Goal: Task Accomplishment & Management: Manage account settings

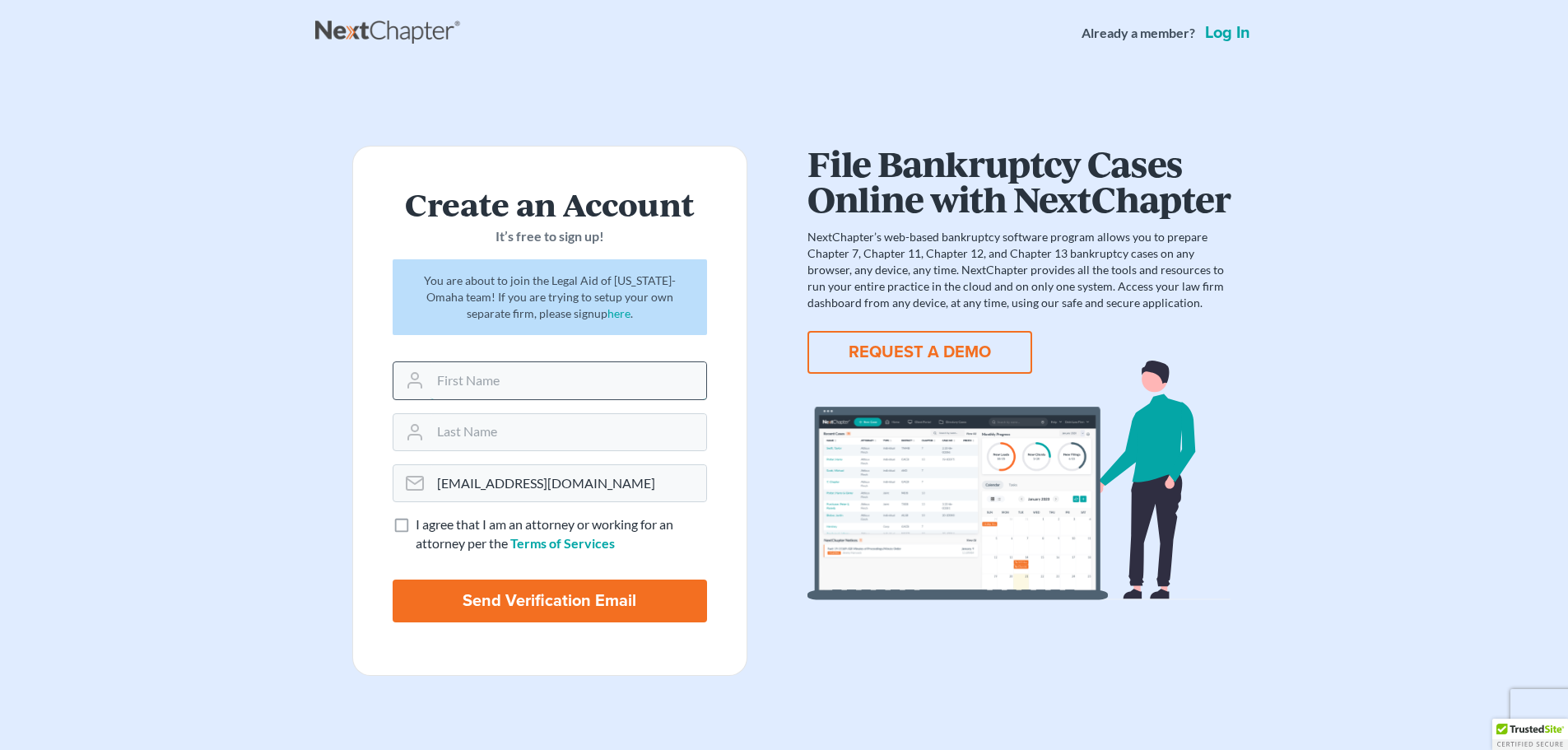
click at [666, 394] on input "text" at bounding box center [569, 380] width 276 height 36
type input "Lia"
type input "Bies"
click at [441, 532] on span "I agree that I am an attorney or working for an attorney per the" at bounding box center [544, 533] width 258 height 34
click at [433, 526] on input "I agree that I am an attorney or working for an attorney per the Terms of Servi…" at bounding box center [427, 520] width 11 height 11
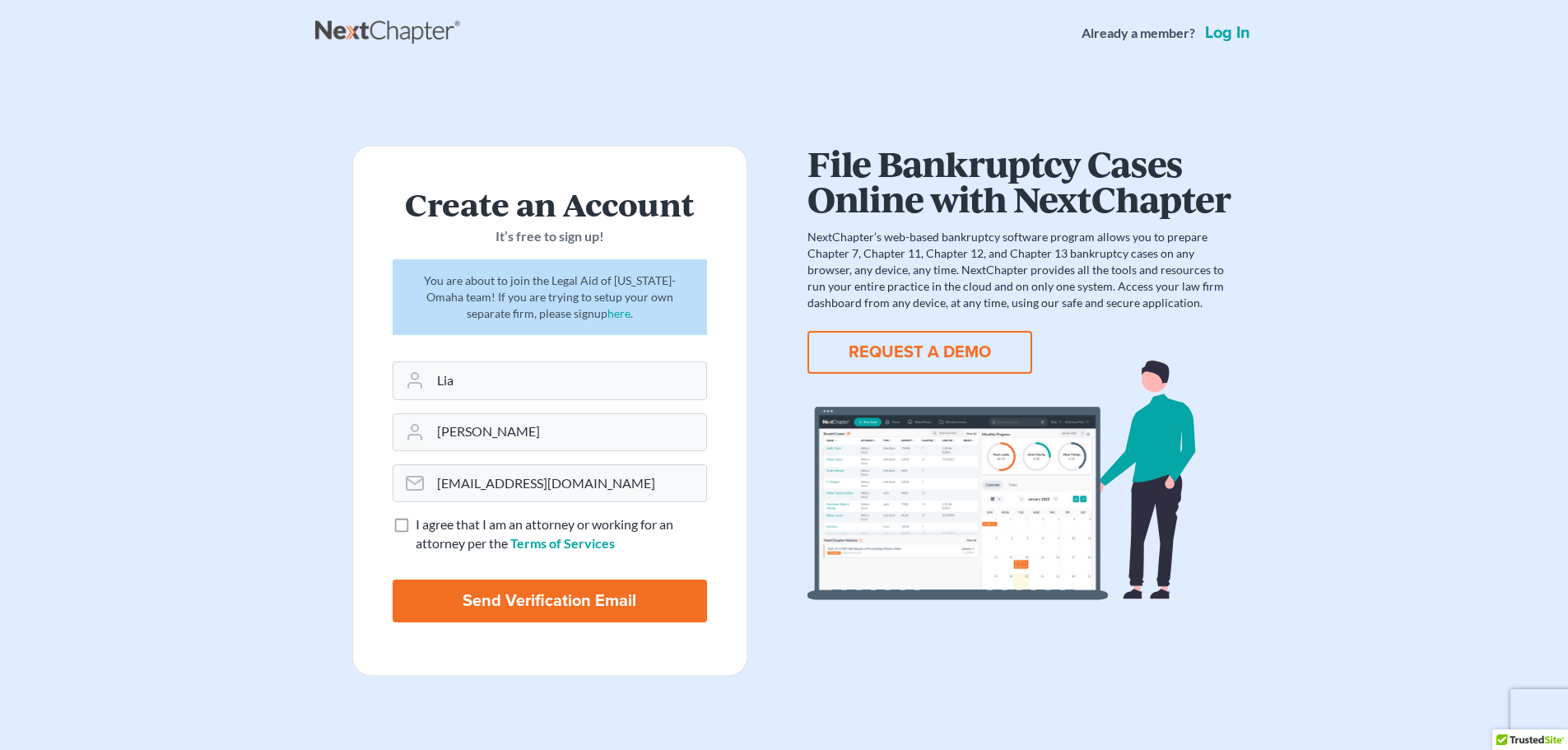
checkbox input "true"
click at [488, 620] on input "Send Verification Email" at bounding box center [549, 601] width 315 height 43
type input "Thinking..."
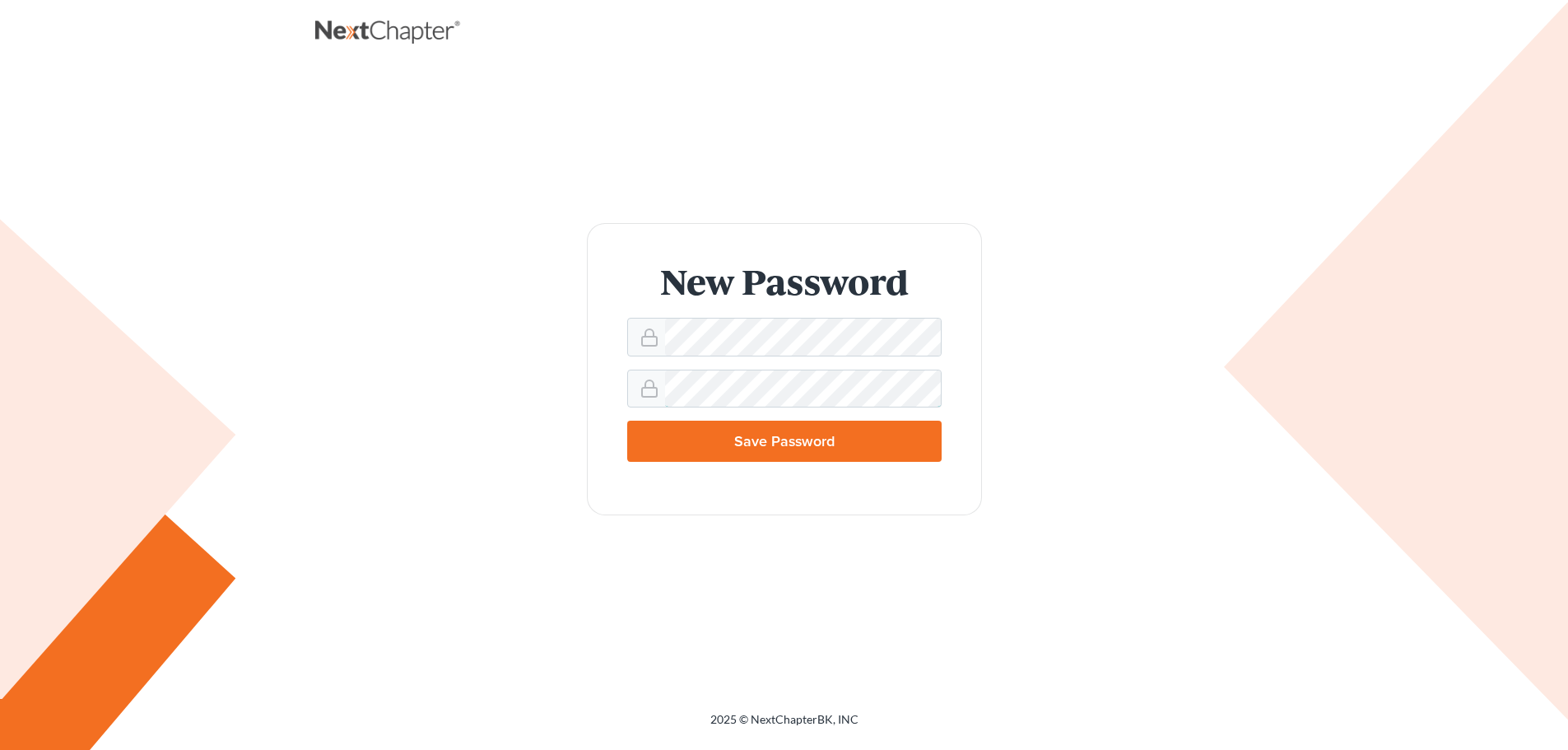
click at [627, 421] on input "Save Password" at bounding box center [784, 441] width 315 height 41
type input "Thinking..."
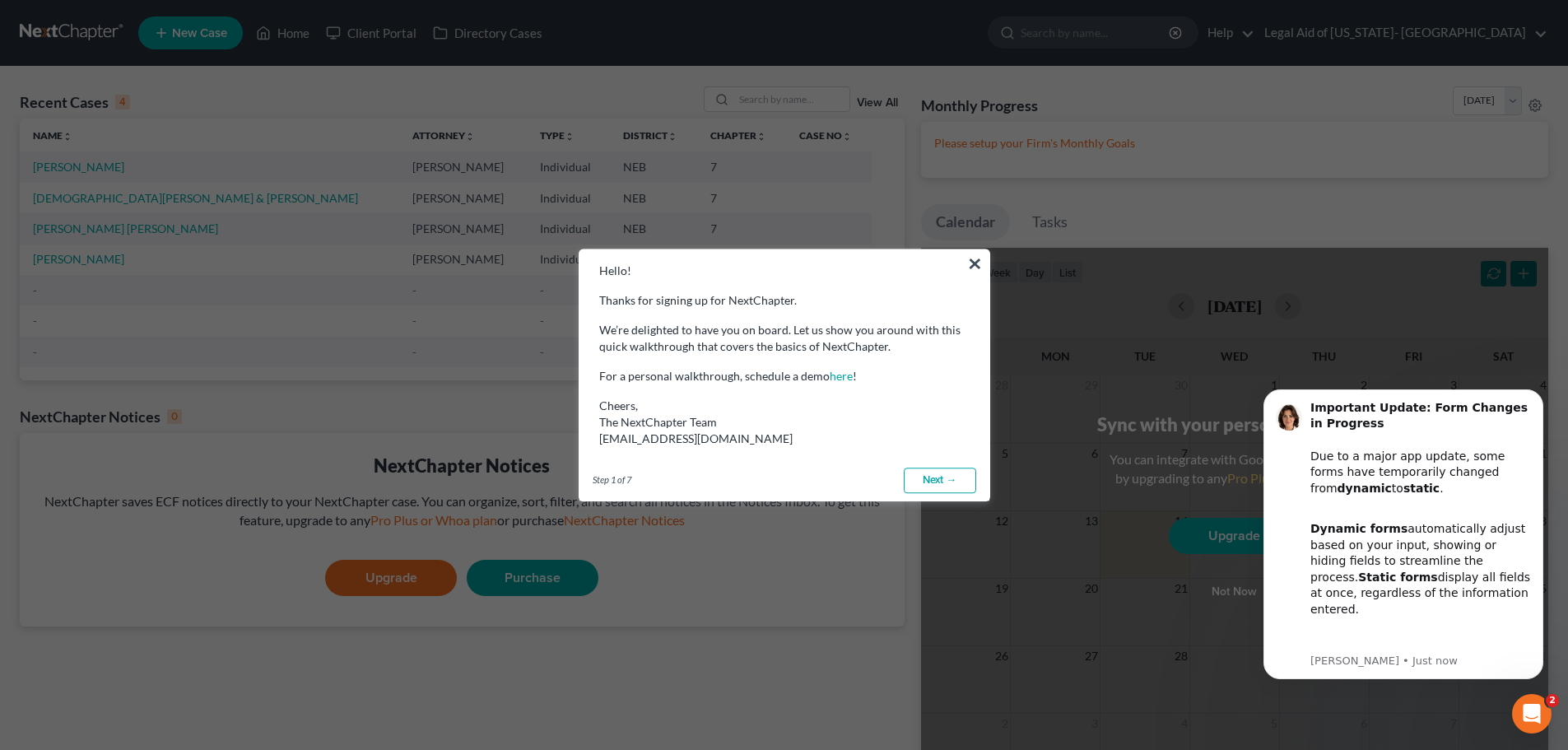
click at [949, 489] on link "Next →" at bounding box center [939, 481] width 73 height 27
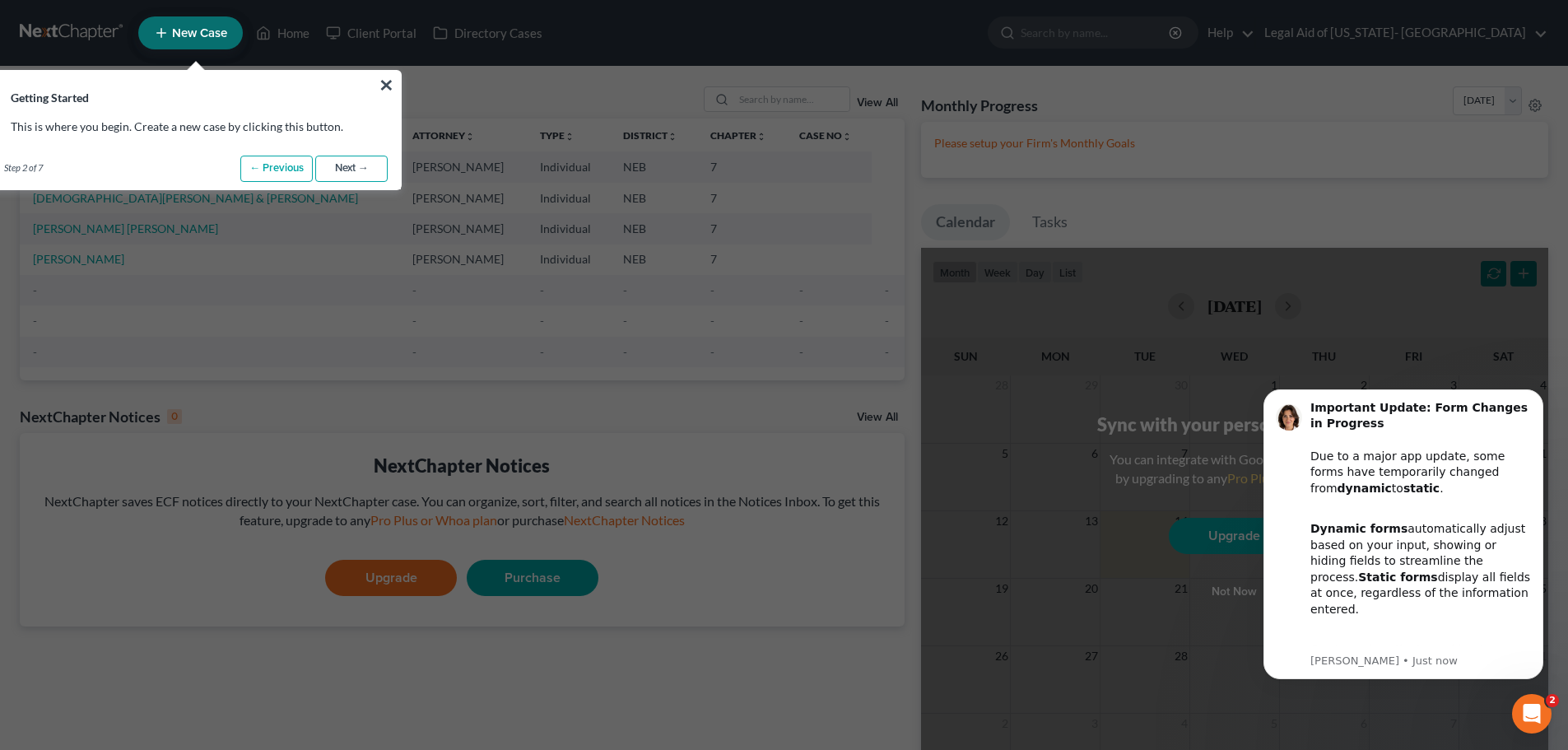
click at [379, 167] on link "Next →" at bounding box center [352, 169] width 73 height 27
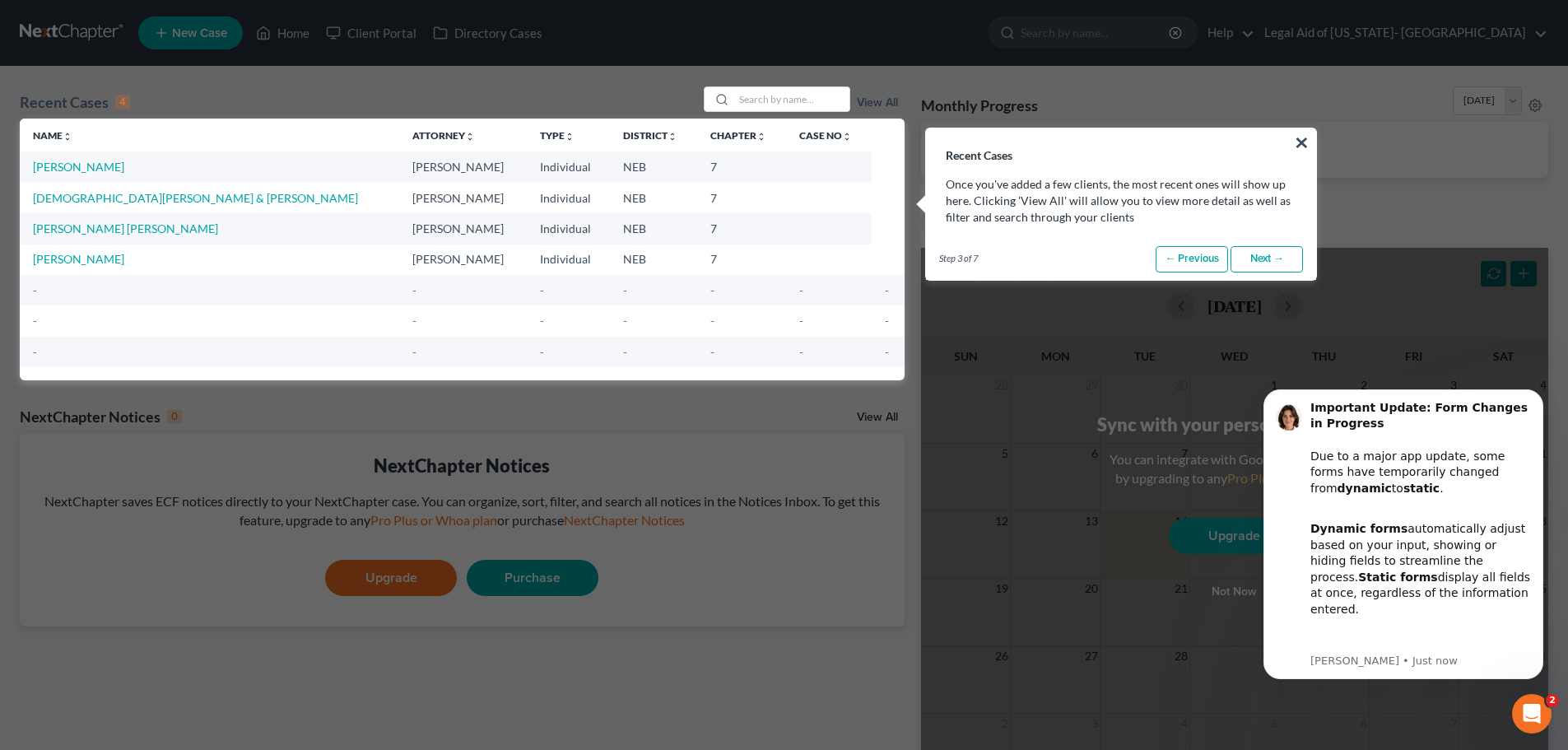
click at [1276, 263] on link "Next →" at bounding box center [1267, 260] width 73 height 27
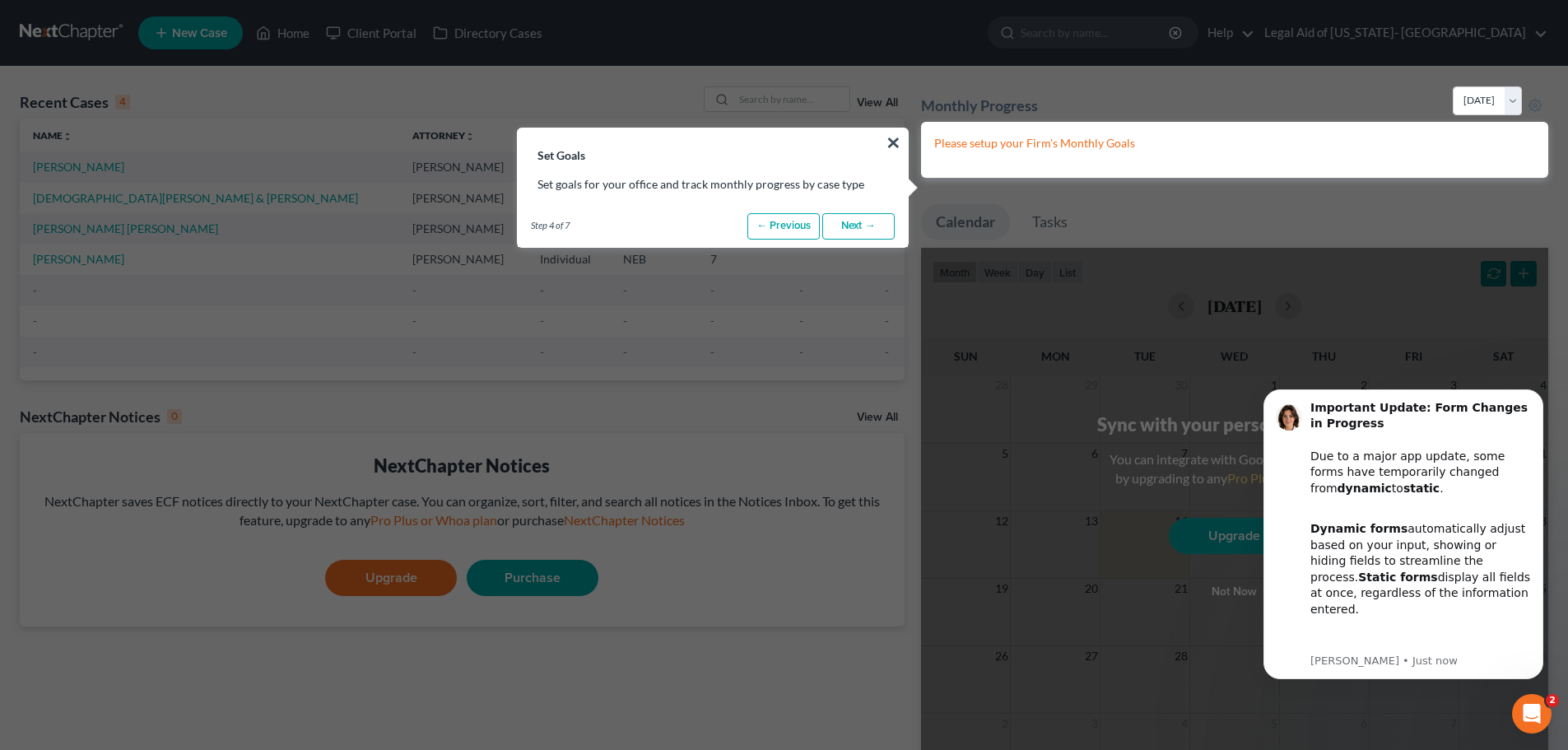
click at [852, 225] on link "Next →" at bounding box center [858, 226] width 73 height 27
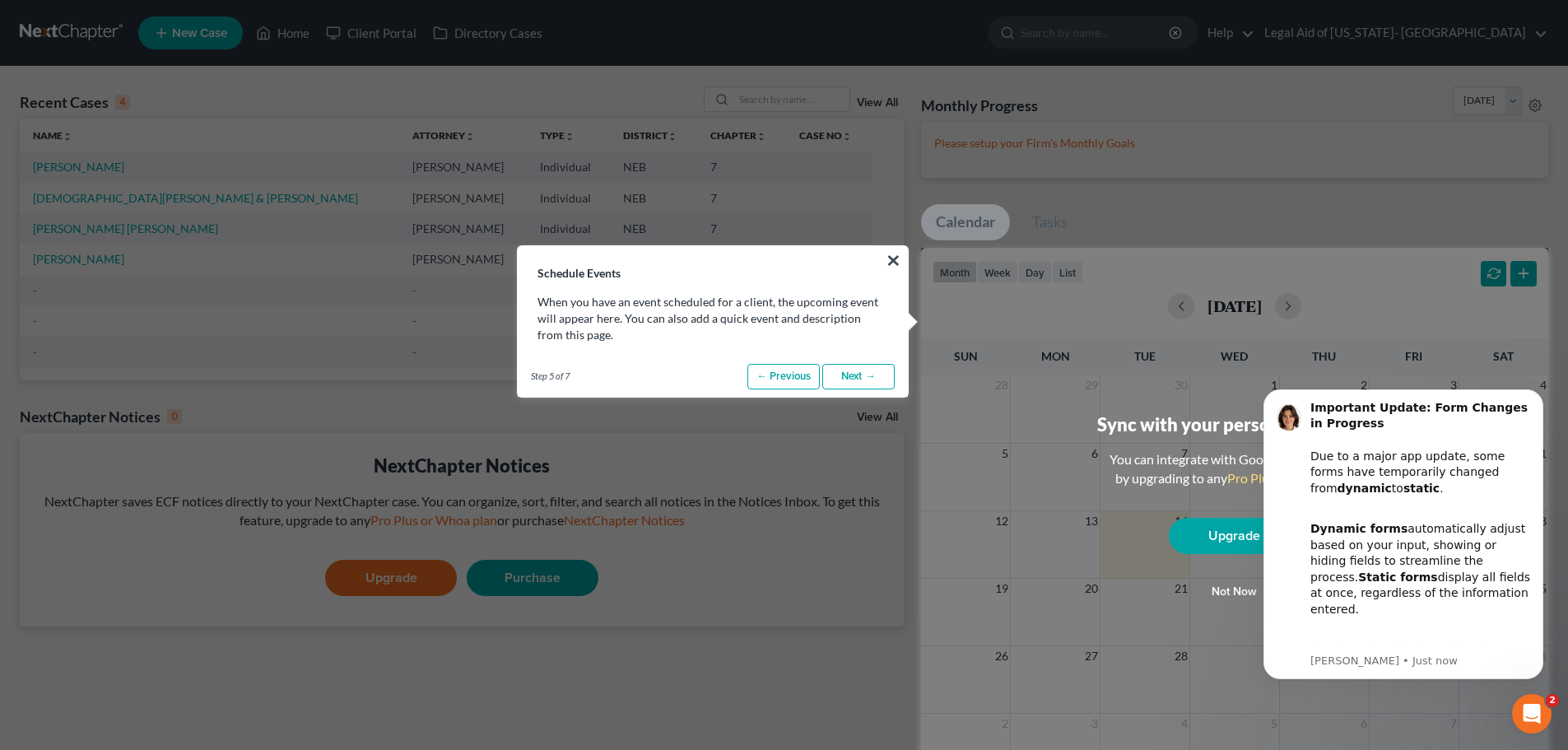
click at [860, 376] on link "Next →" at bounding box center [858, 378] width 73 height 27
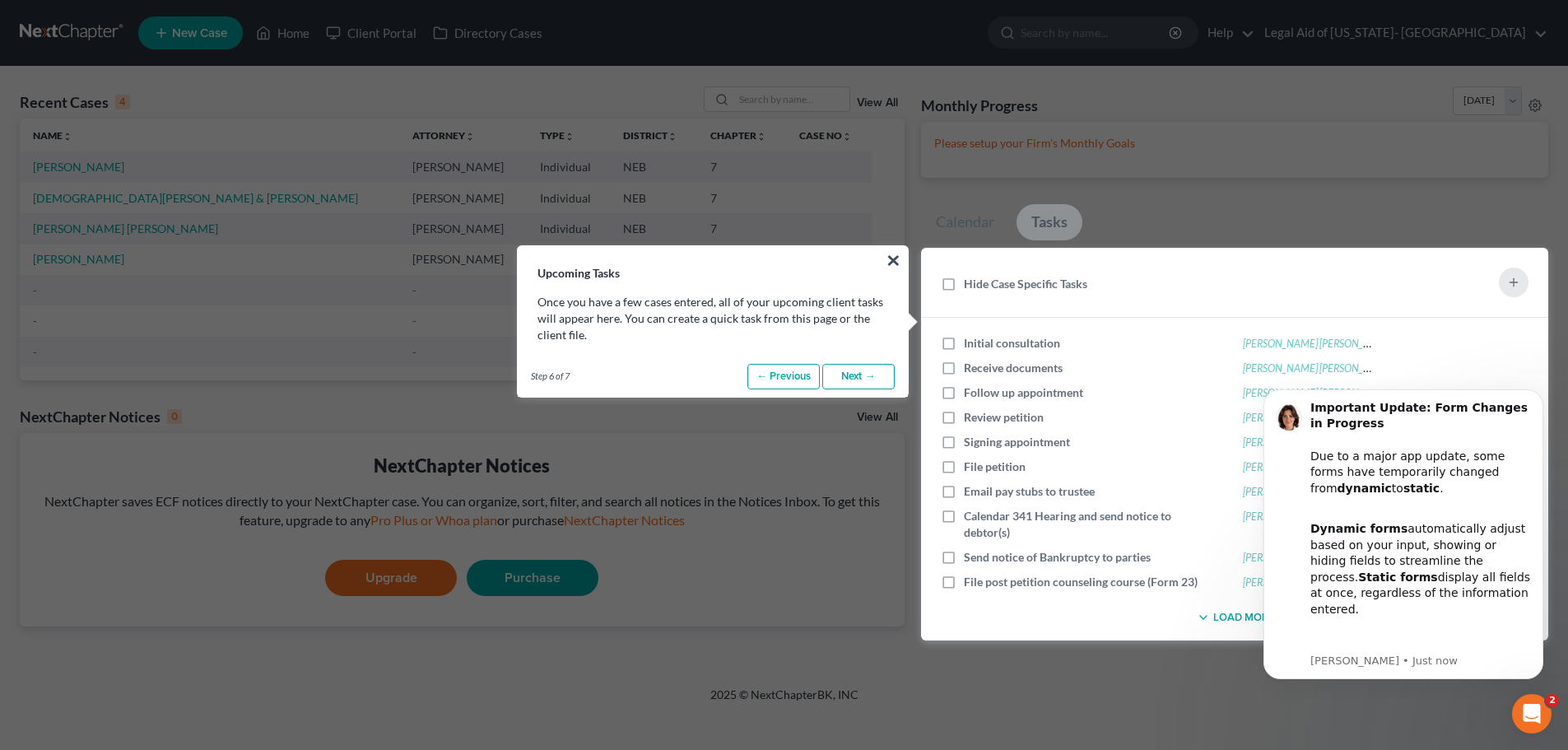
click at [860, 376] on link "Next →" at bounding box center [858, 378] width 73 height 27
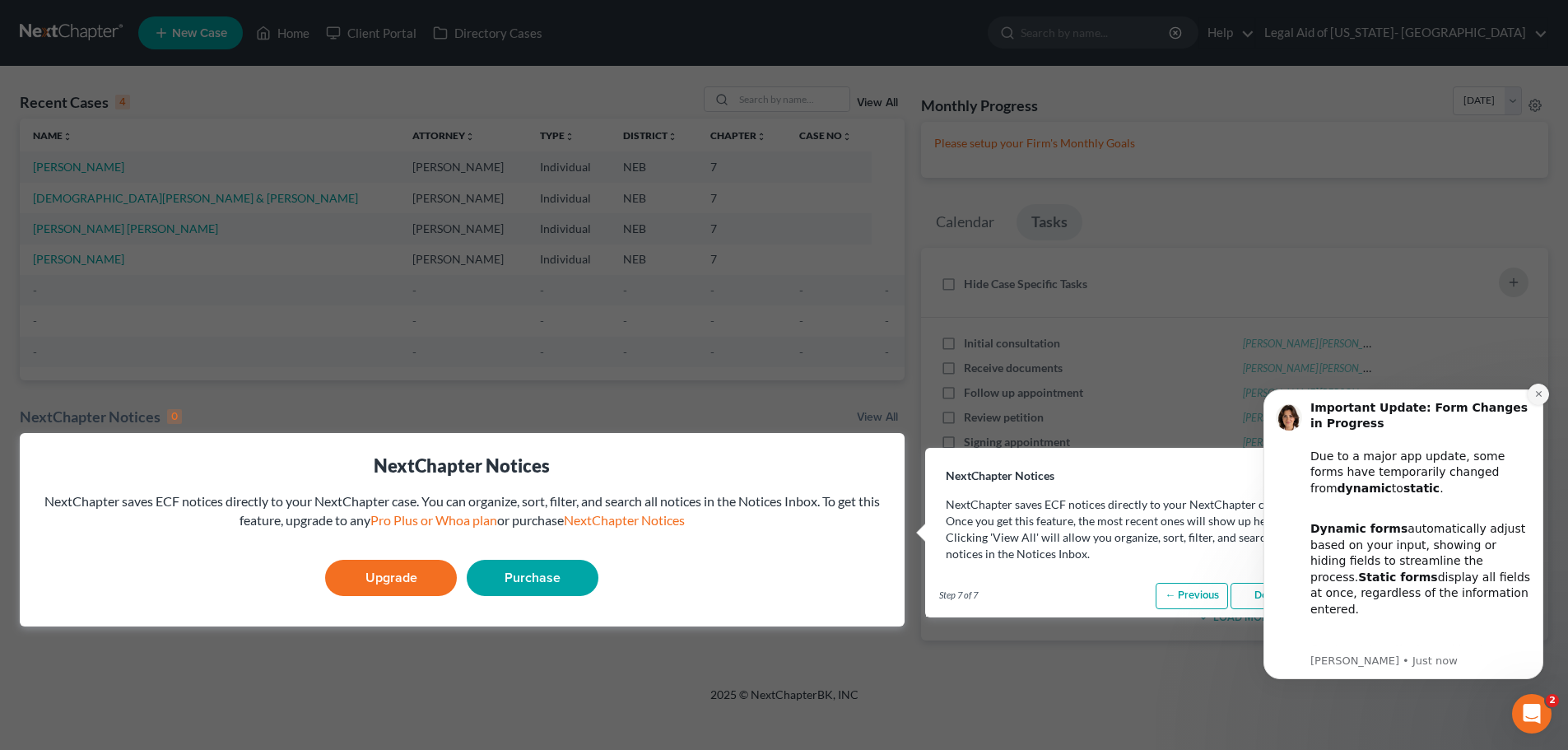
click at [1537, 400] on button "Dismiss notification" at bounding box center [1539, 394] width 22 height 22
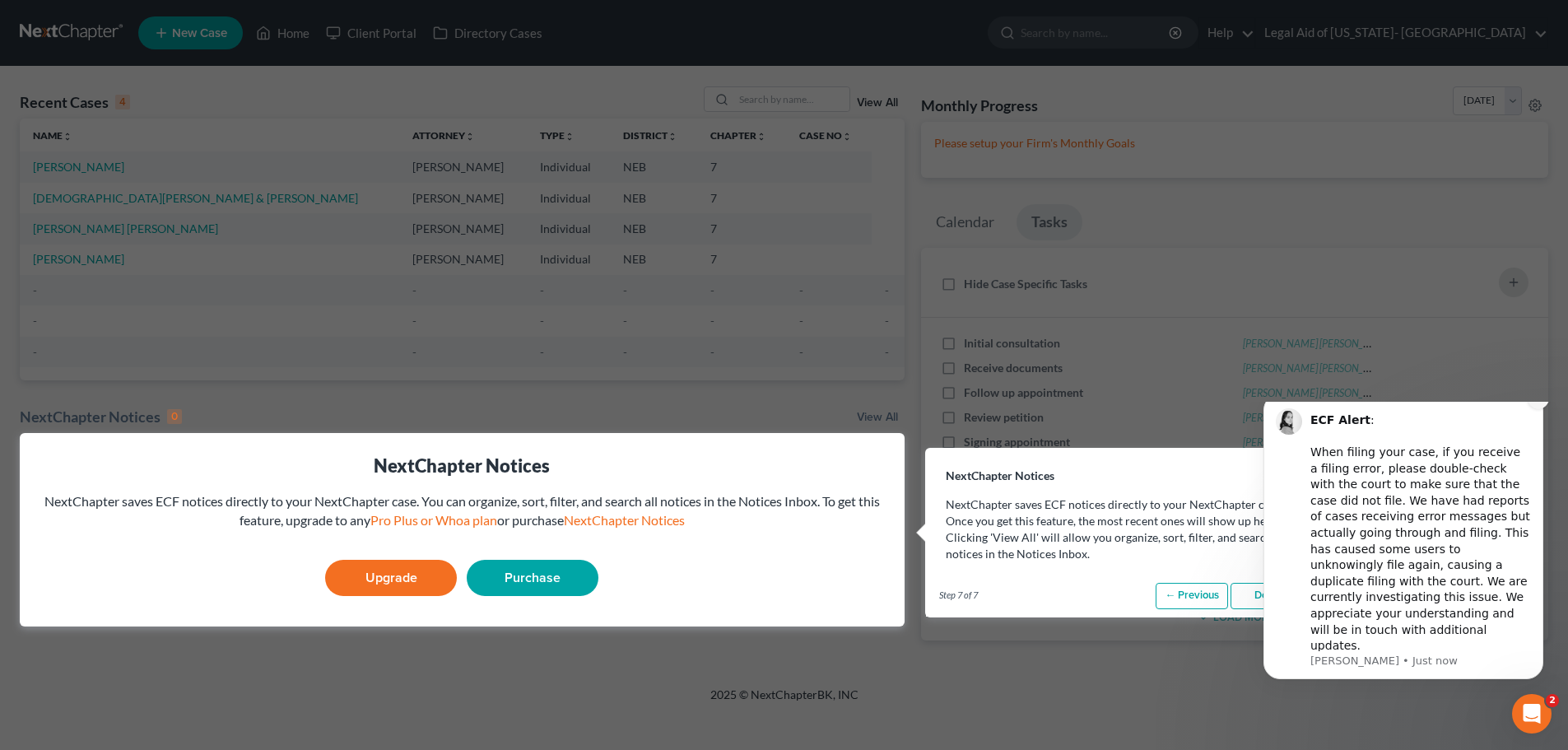
click at [1530, 409] on button "Dismiss notification" at bounding box center [1539, 398] width 22 height 22
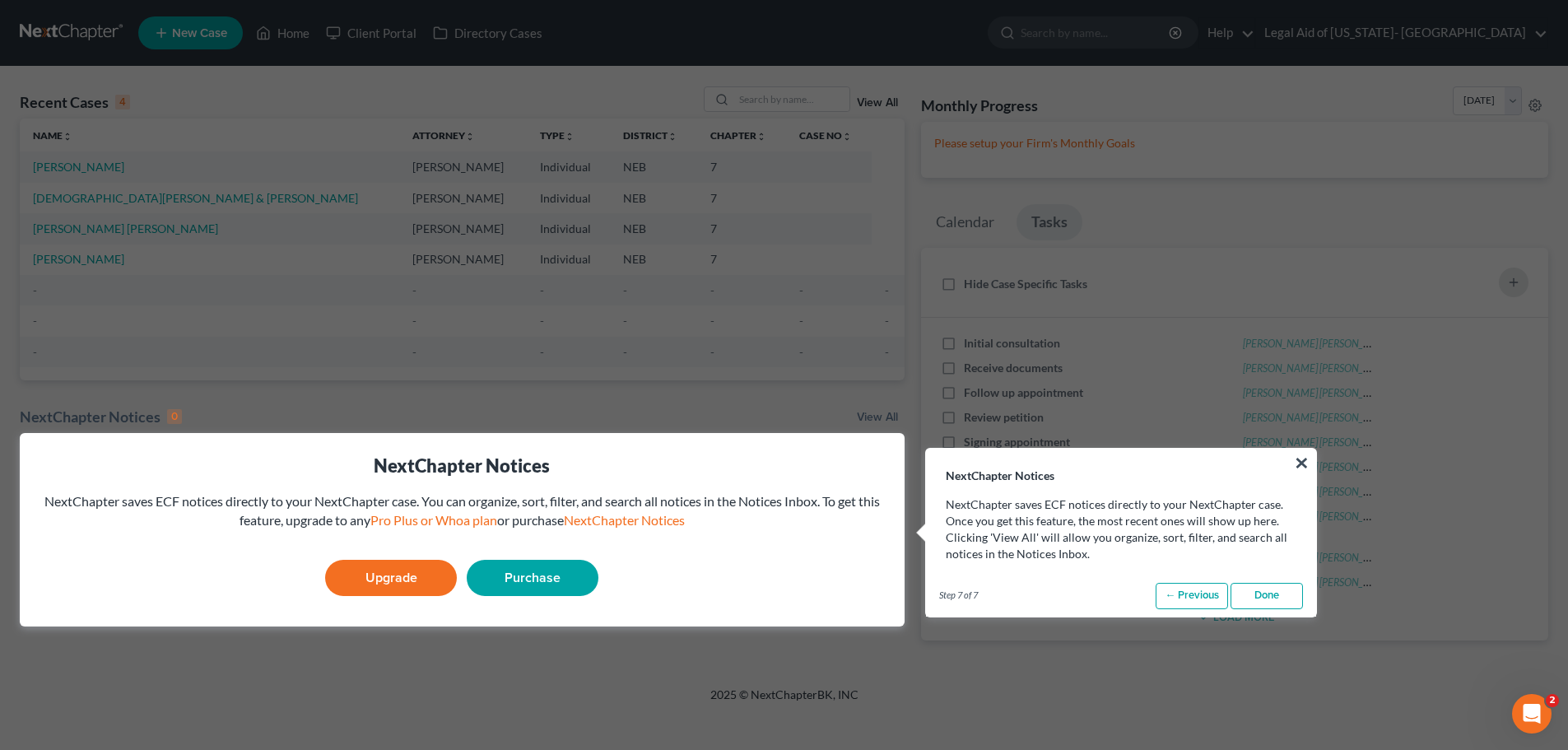
click at [1267, 598] on link "Done" at bounding box center [1267, 596] width 73 height 27
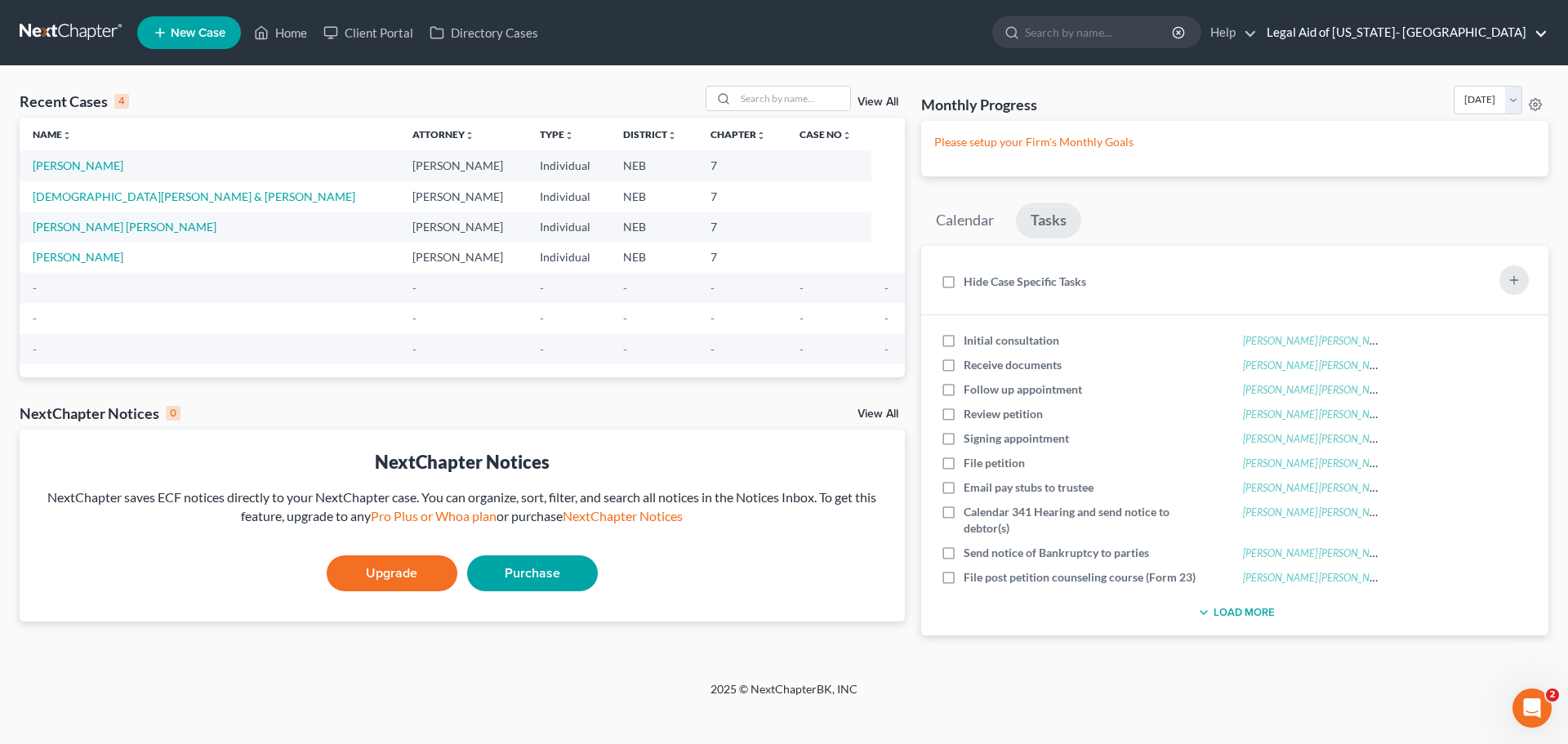
click at [1471, 36] on link "Legal Aid of [US_STATE]- [GEOGRAPHIC_DATA]" at bounding box center [1402, 32] width 289 height 29
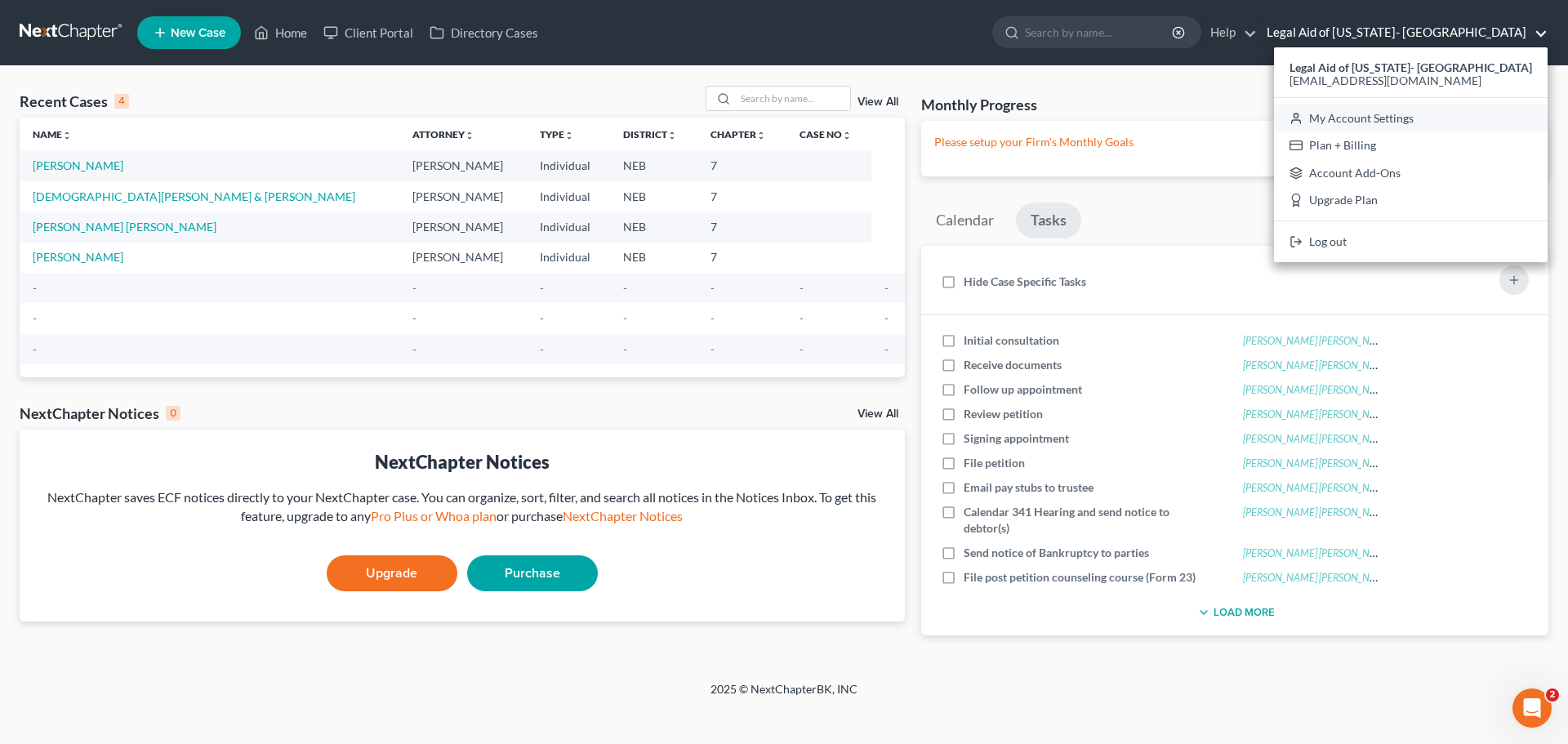
click at [1463, 119] on link "My Account Settings" at bounding box center [1411, 118] width 273 height 28
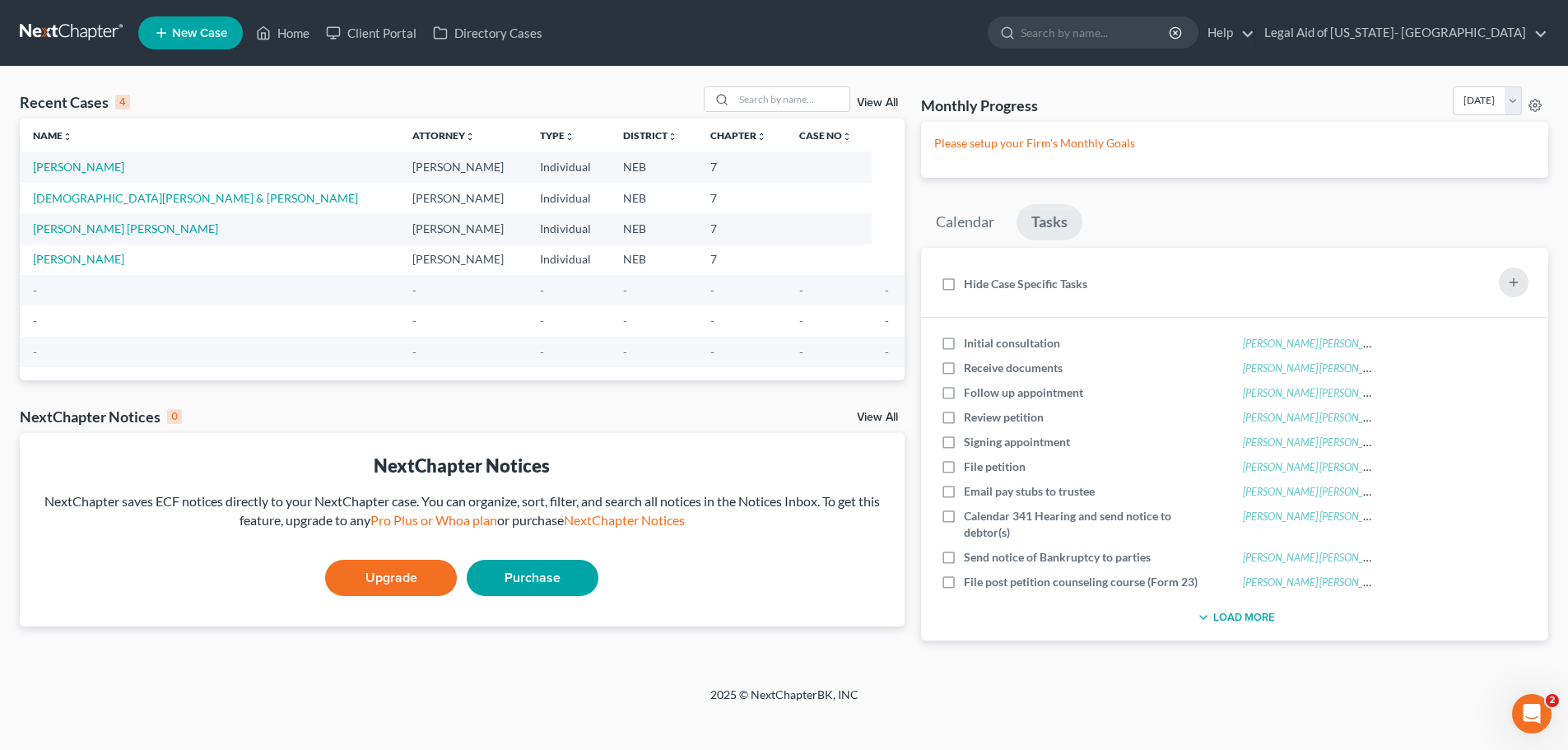
select select "23"
select select "30"
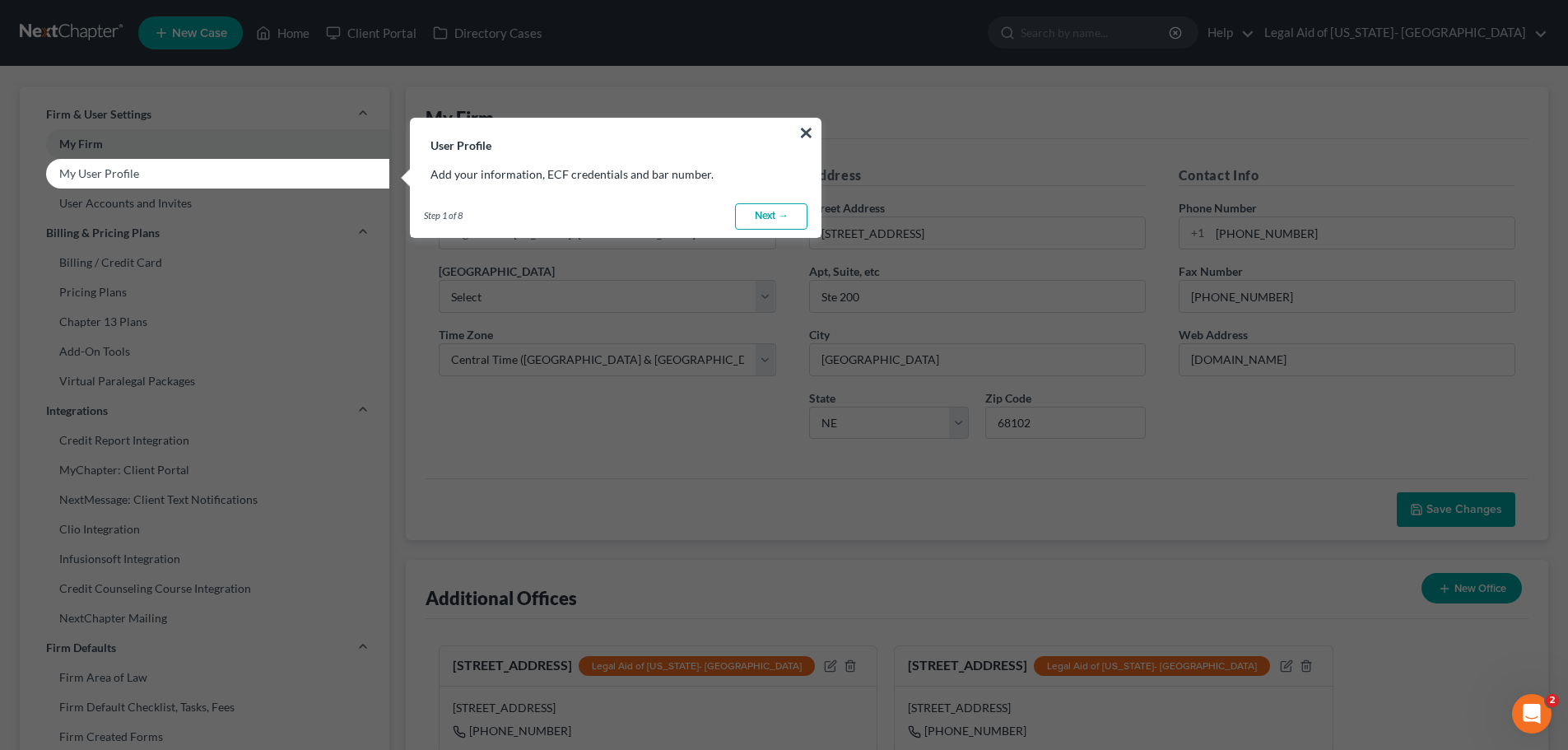
click at [779, 221] on link "Next →" at bounding box center [771, 217] width 73 height 27
click at [766, 221] on link "Next →" at bounding box center [771, 217] width 73 height 27
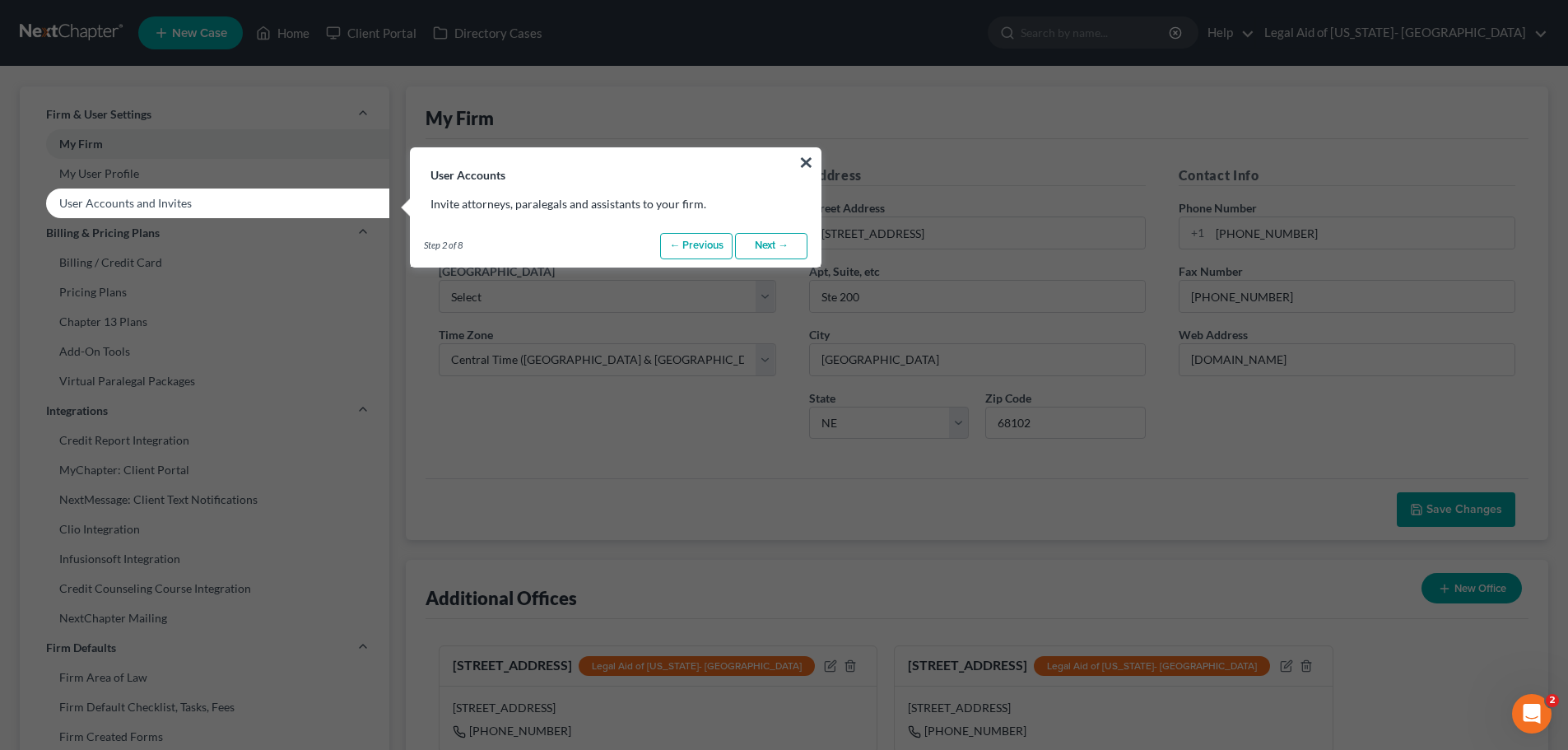
click at [765, 247] on link "Next →" at bounding box center [771, 246] width 73 height 27
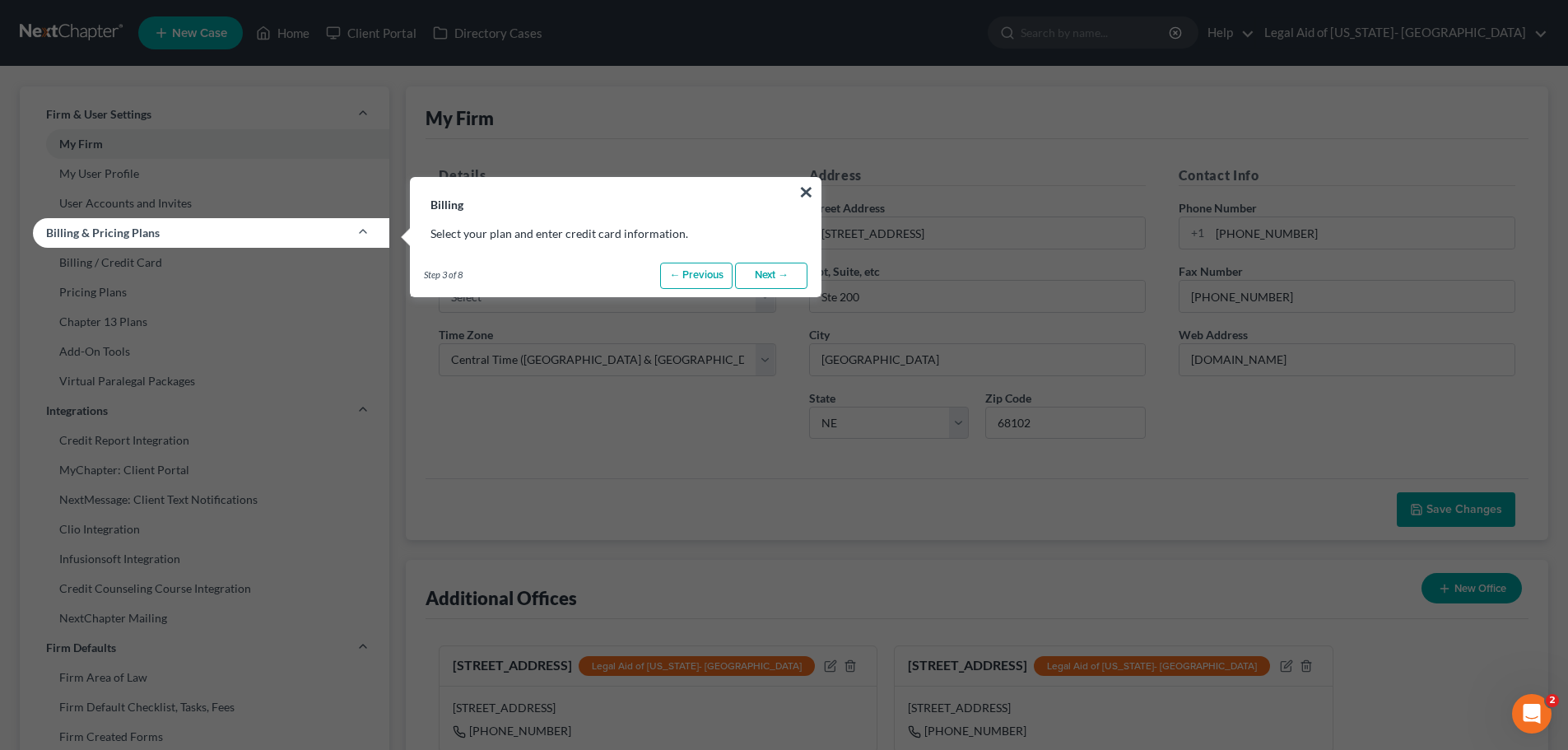
click at [773, 278] on link "Next →" at bounding box center [771, 276] width 73 height 27
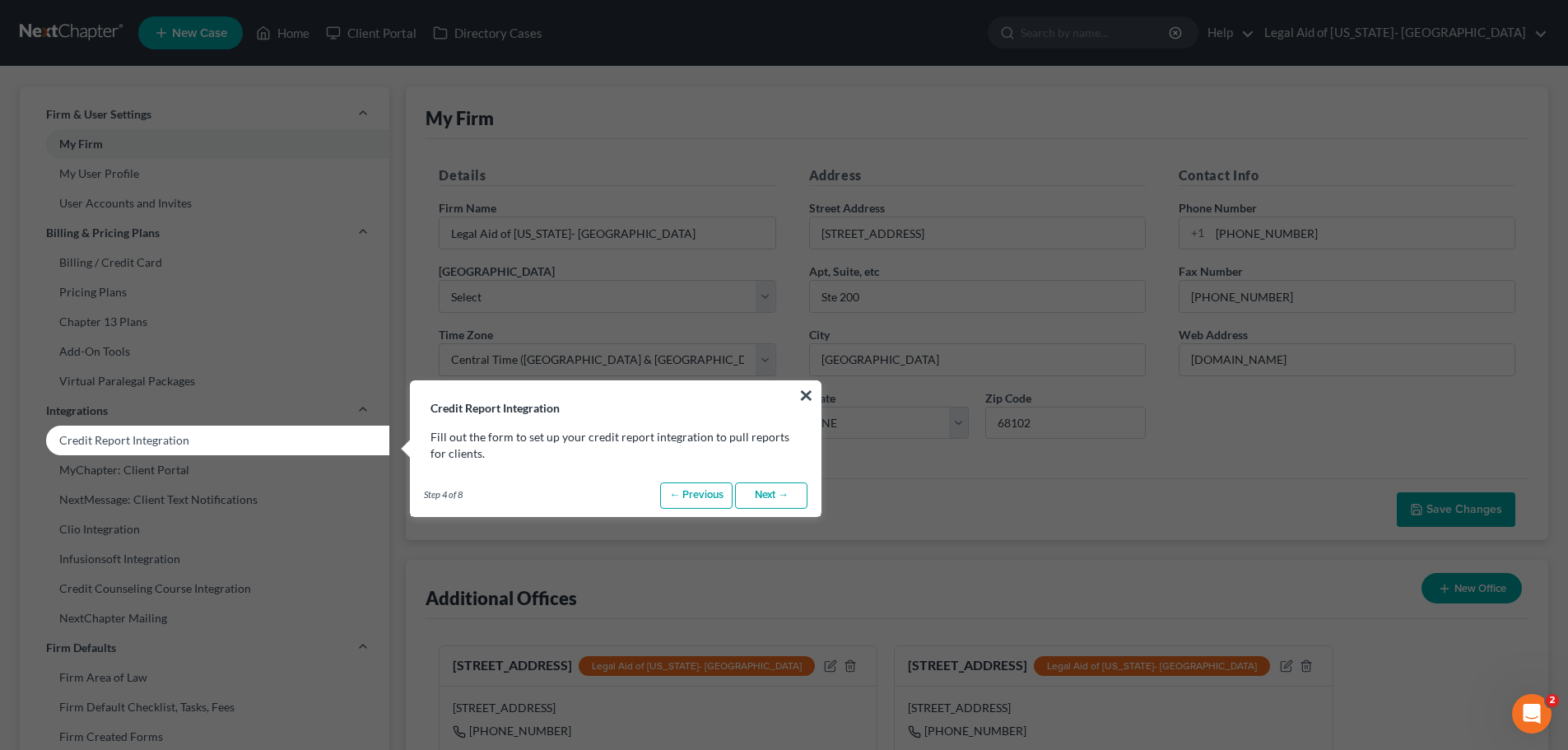
click at [778, 505] on link "Next →" at bounding box center [771, 496] width 73 height 27
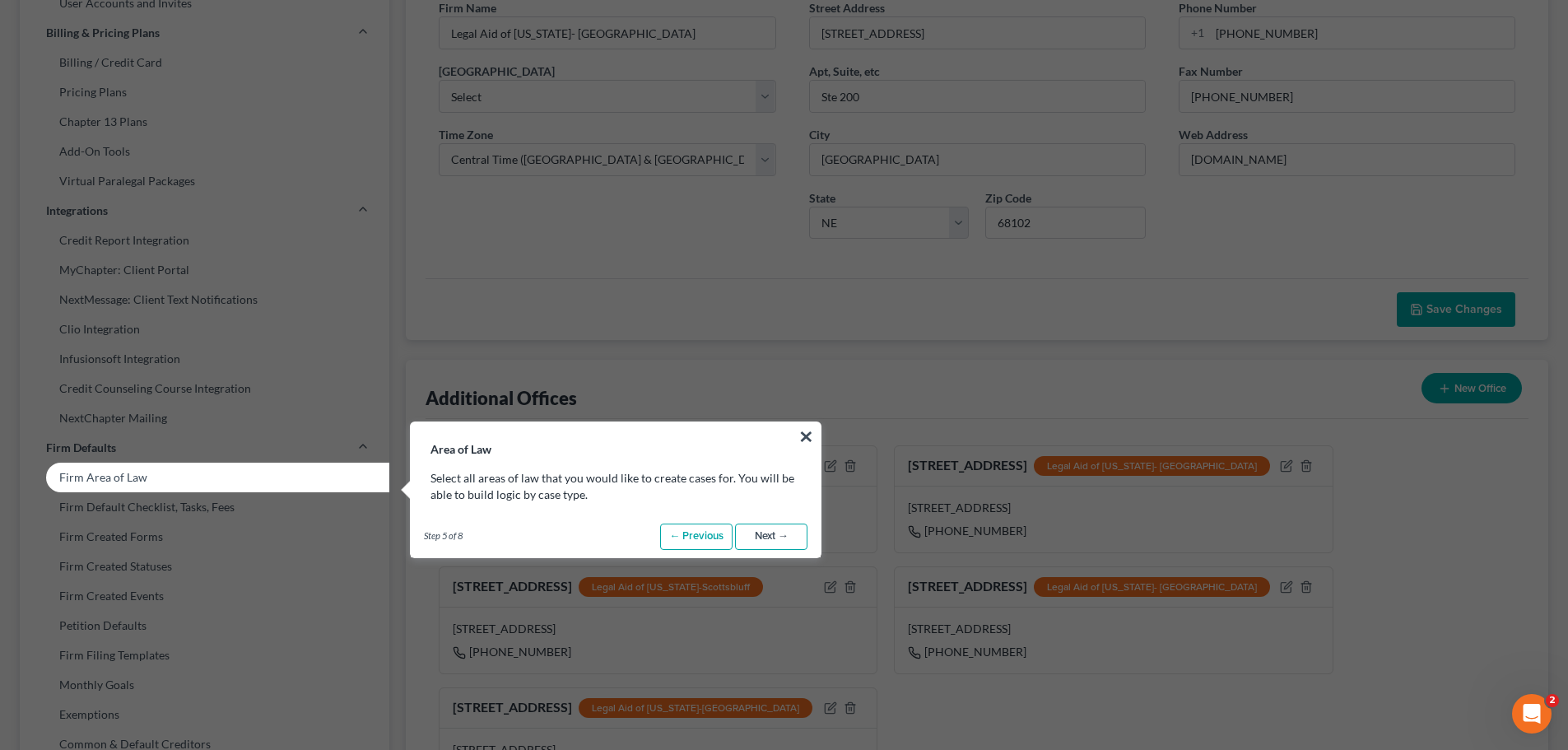
scroll to position [247, 0]
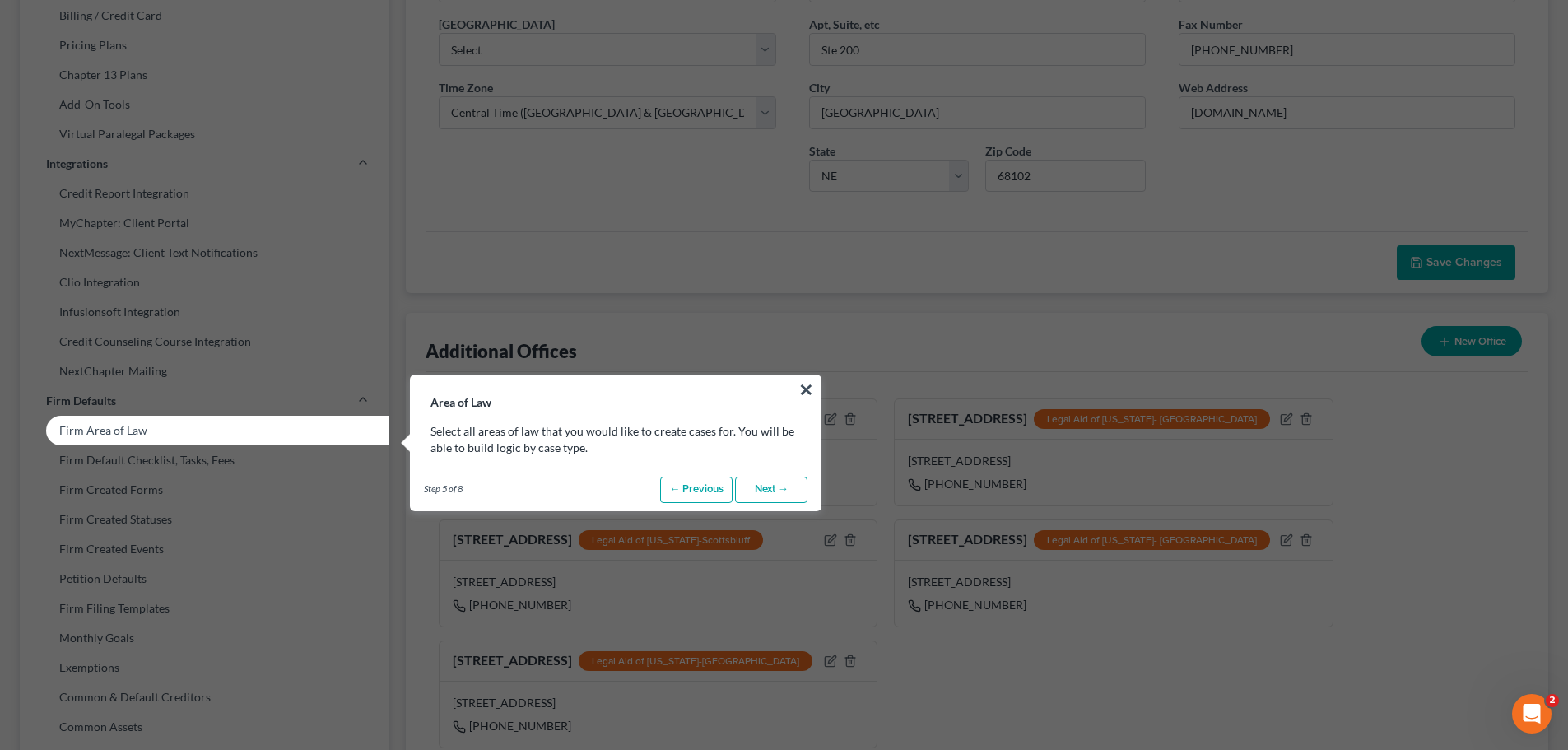
click at [763, 497] on link "Next →" at bounding box center [771, 490] width 73 height 27
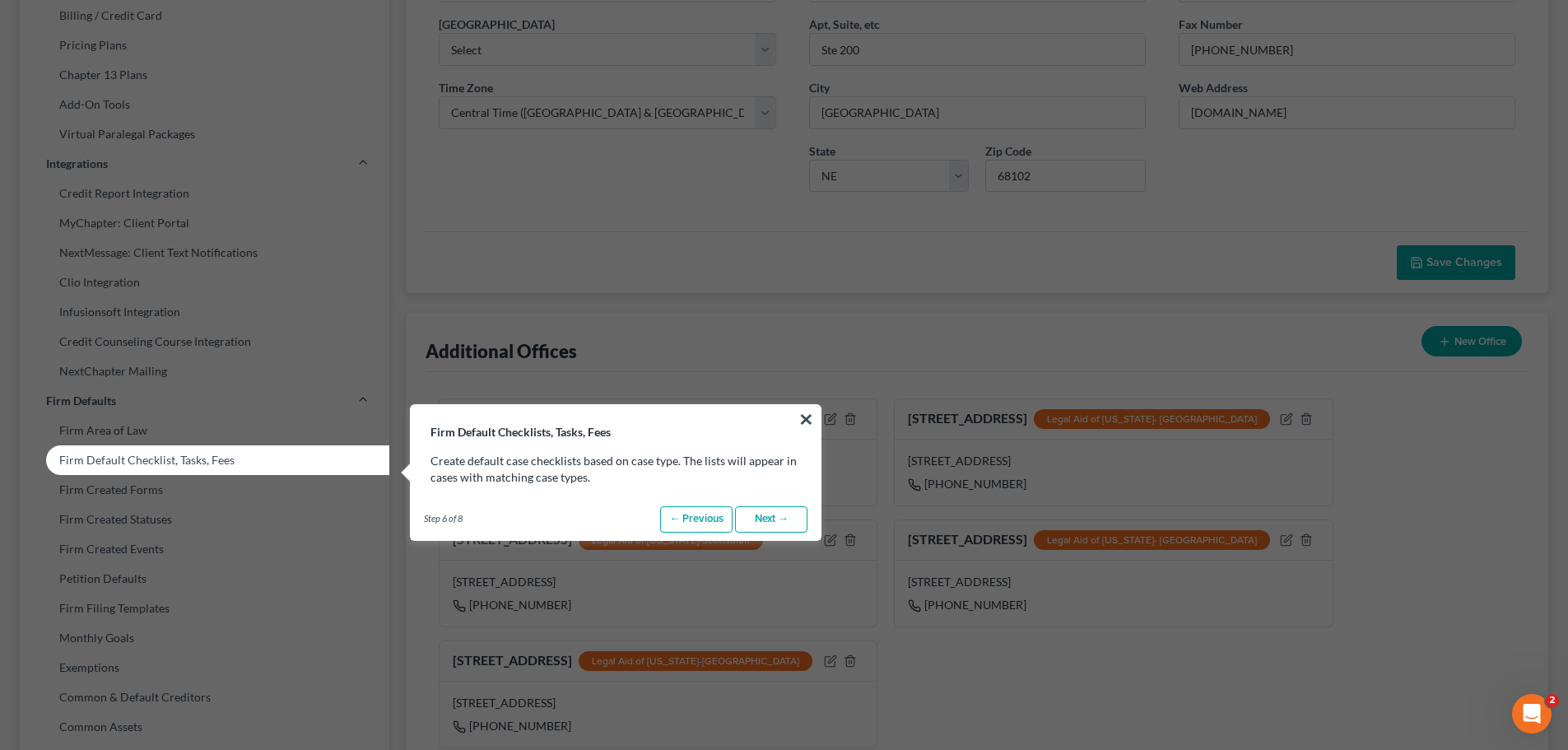
click at [777, 519] on link "Next →" at bounding box center [771, 519] width 73 height 27
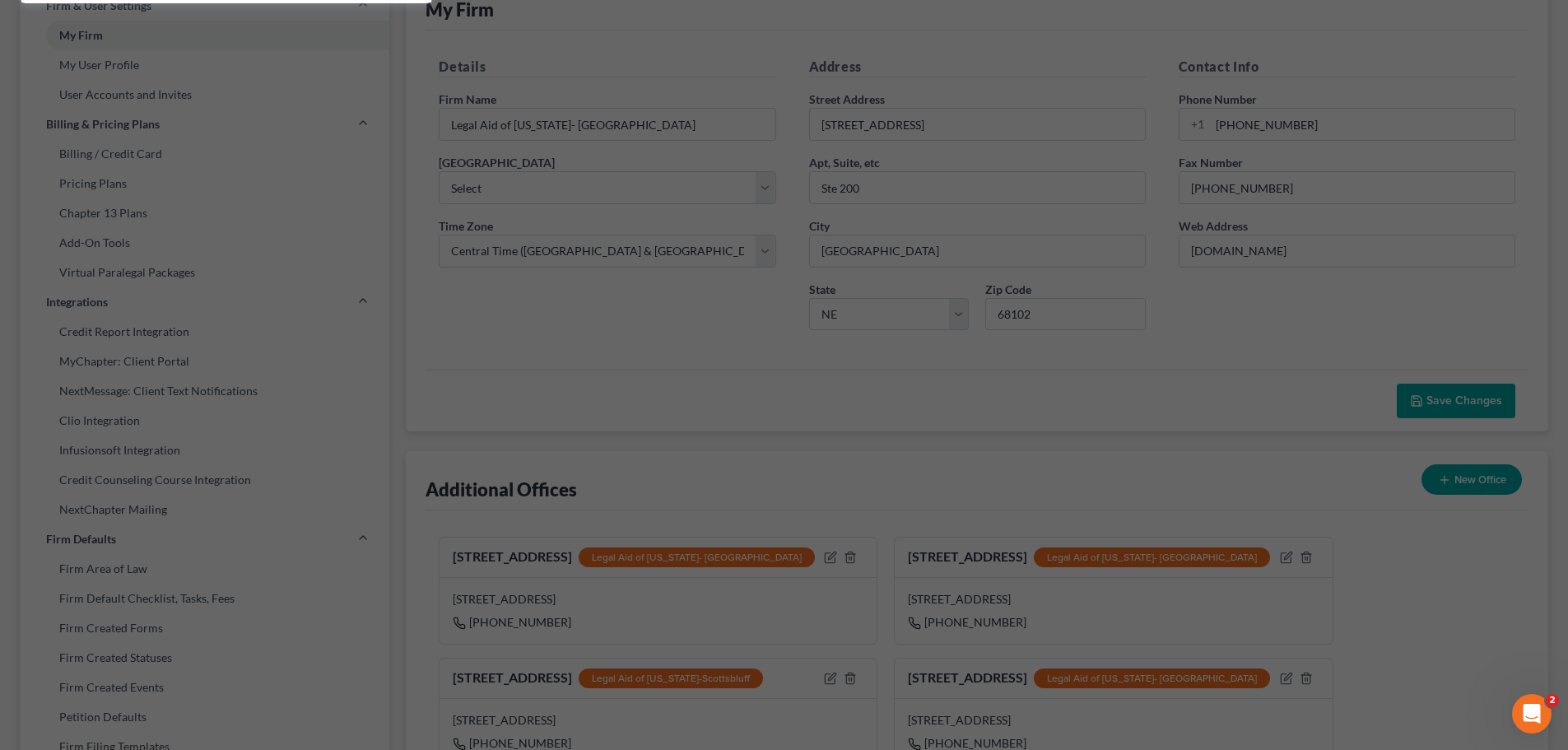
scroll to position [0, 0]
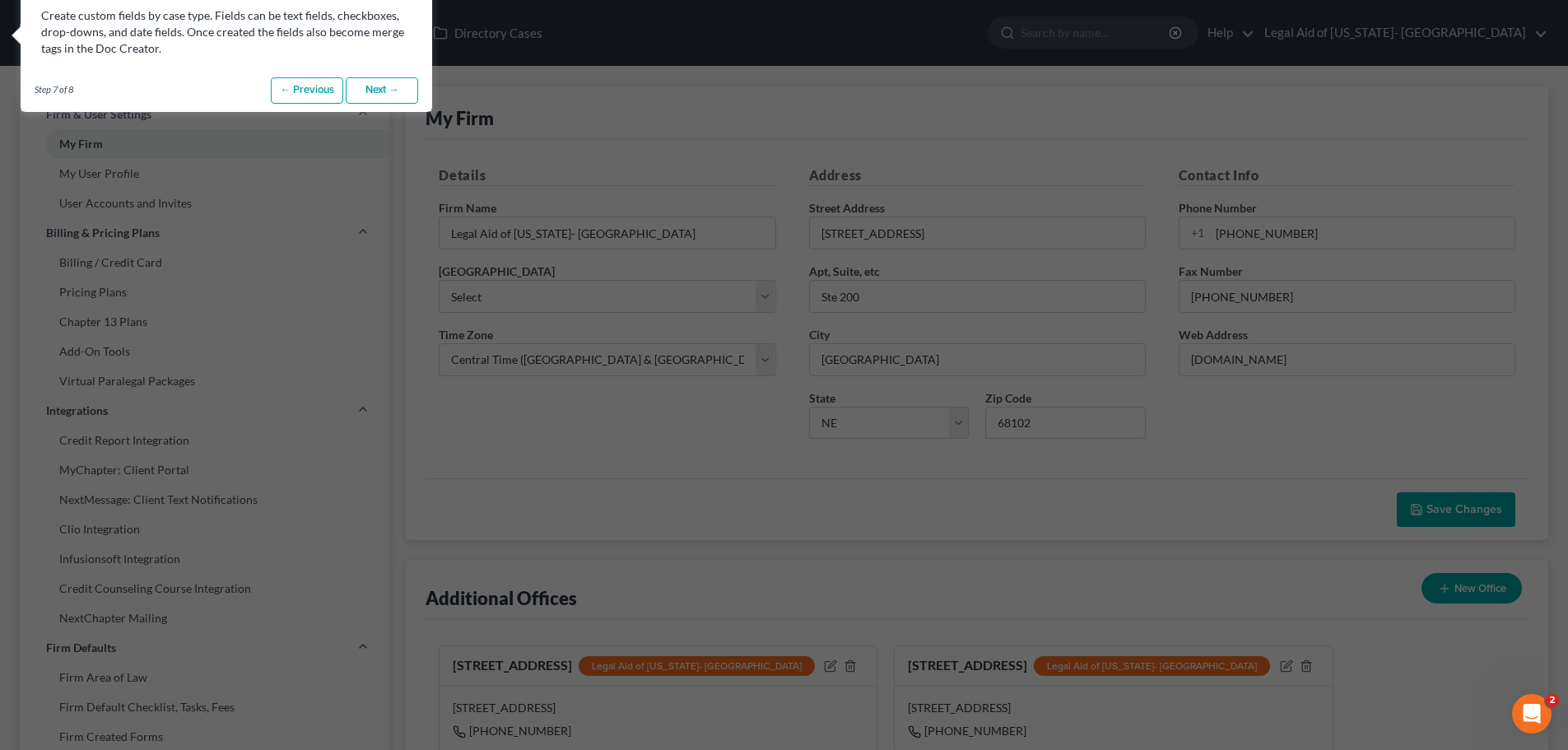
click at [380, 99] on link "Next →" at bounding box center [382, 91] width 73 height 27
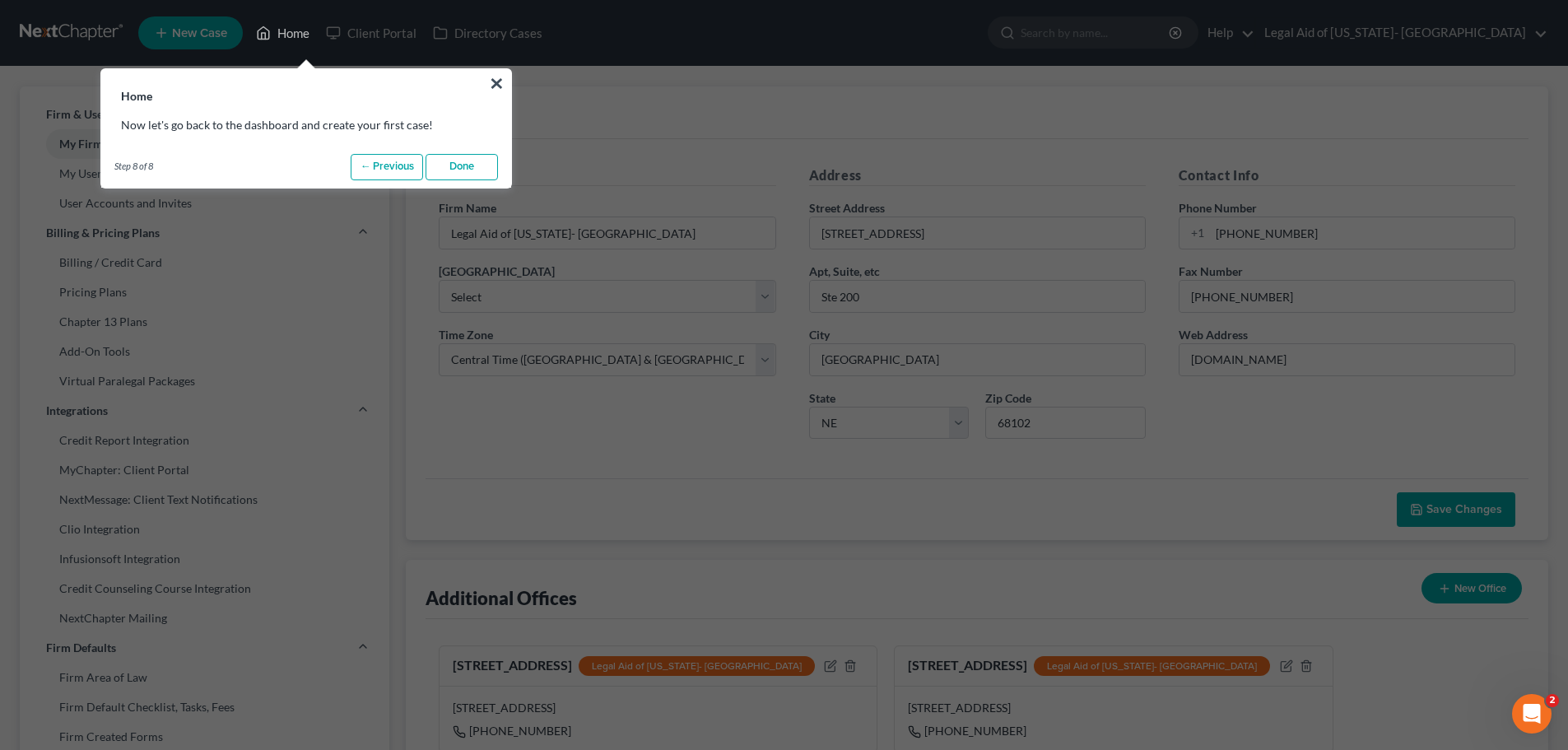
click at [468, 167] on link "Done" at bounding box center [462, 167] width 73 height 27
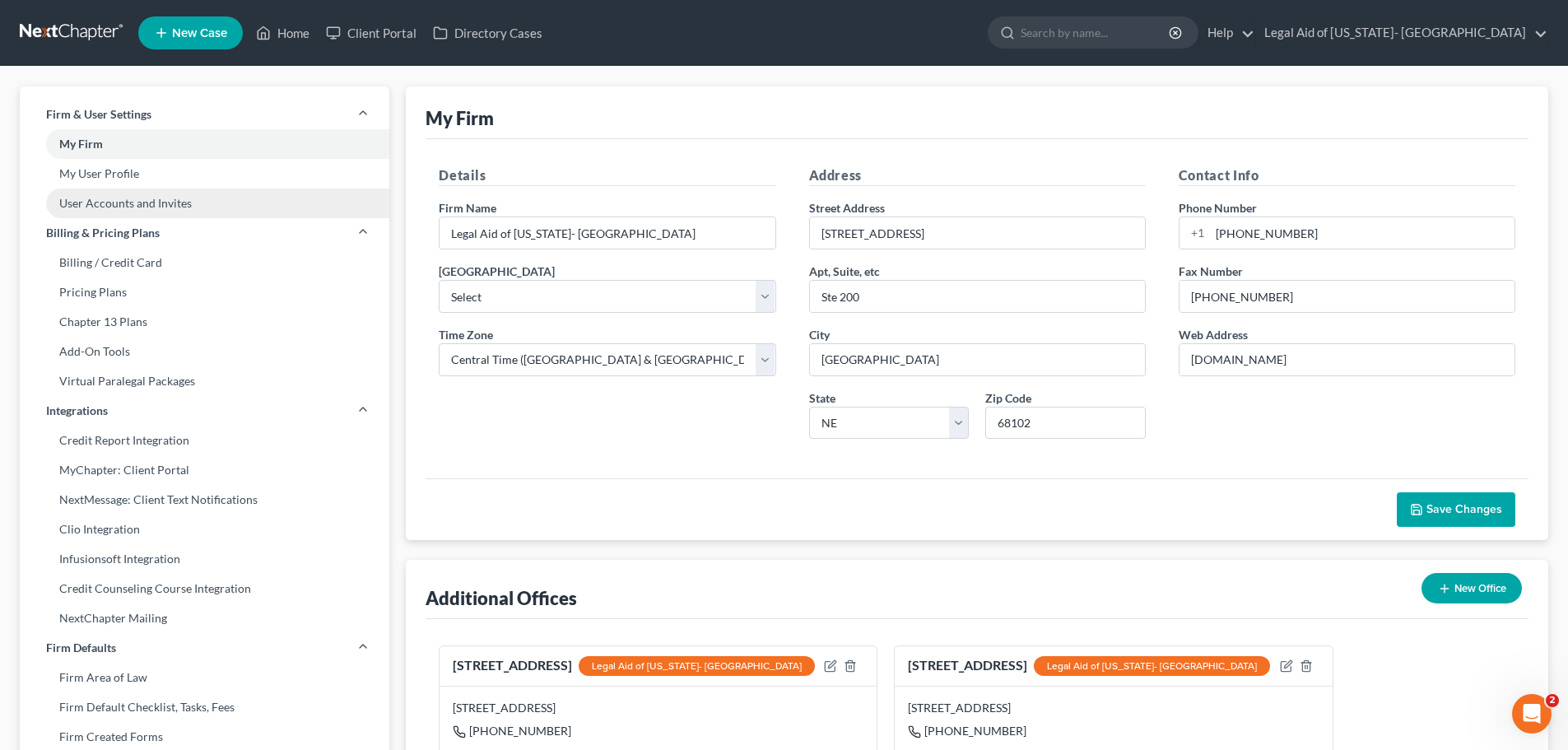
click at [123, 207] on link "User Accounts and Invites" at bounding box center [205, 203] width 370 height 29
